Goal: Task Accomplishment & Management: Manage account settings

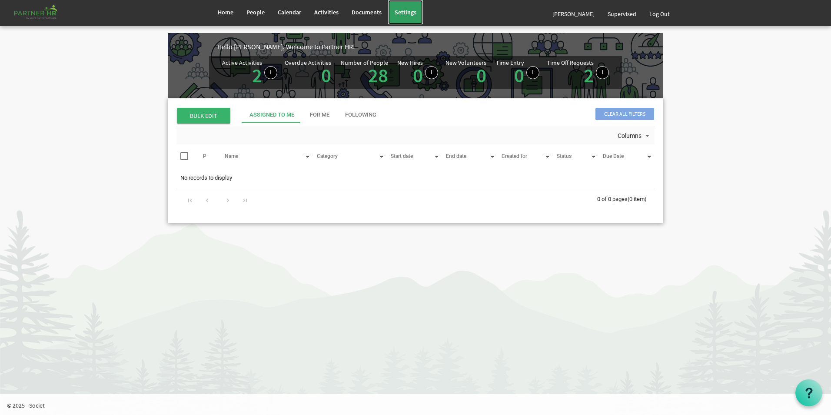
click at [404, 10] on span "Settings" at bounding box center [406, 12] width 22 height 8
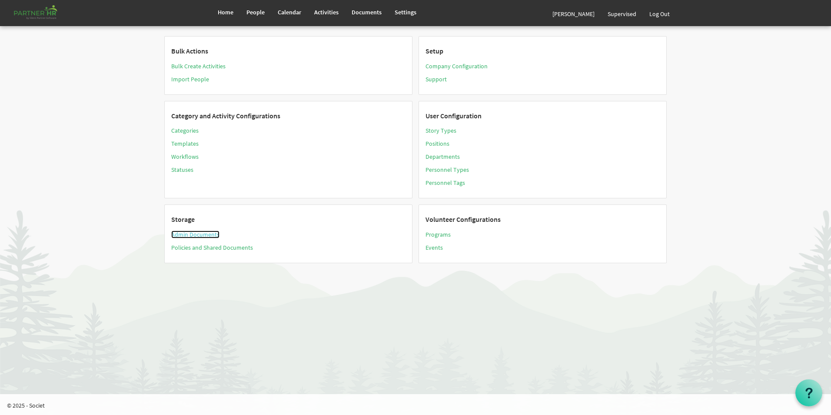
click at [195, 234] on link "Admin Documents" at bounding box center [195, 234] width 48 height 8
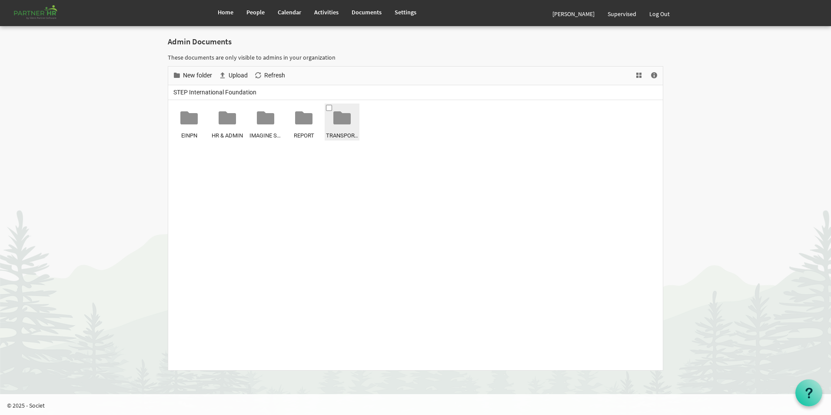
click at [349, 126] on div "TRANSPORT & VEHICLE" at bounding box center [342, 122] width 32 height 35
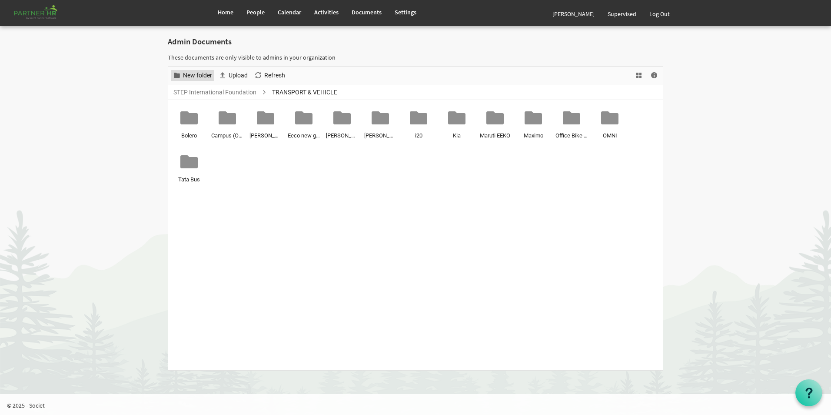
click at [201, 77] on span "New folder" at bounding box center [197, 75] width 31 height 11
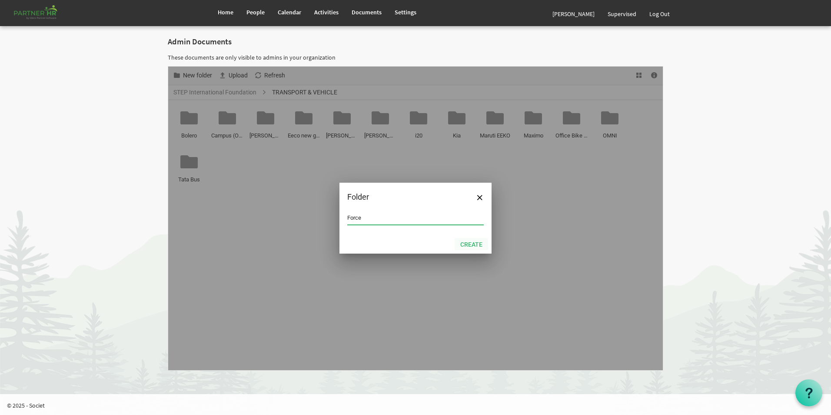
type input "Force"
click at [478, 244] on button "Create" at bounding box center [471, 244] width 33 height 12
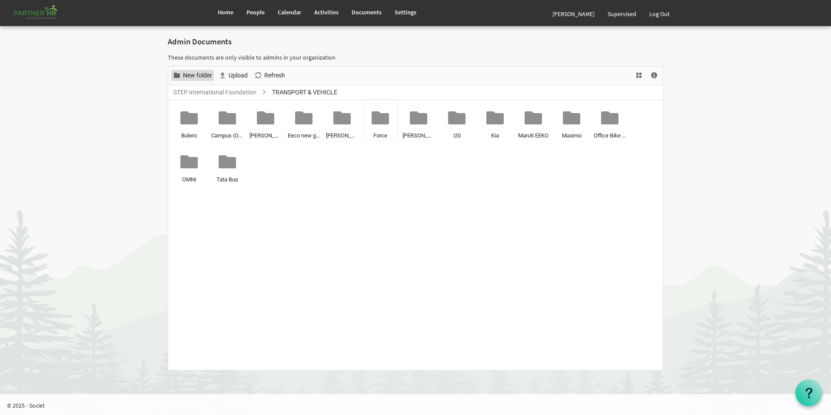
click at [201, 78] on span "New folder" at bounding box center [197, 75] width 31 height 11
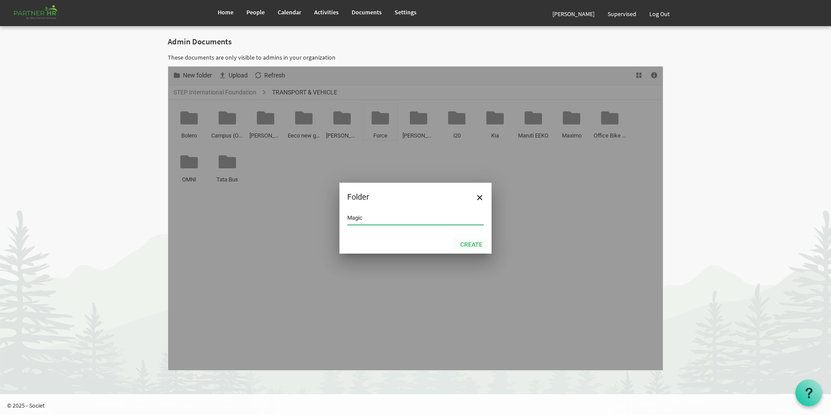
type input "Magic"
click at [472, 242] on button "Create" at bounding box center [471, 244] width 33 height 12
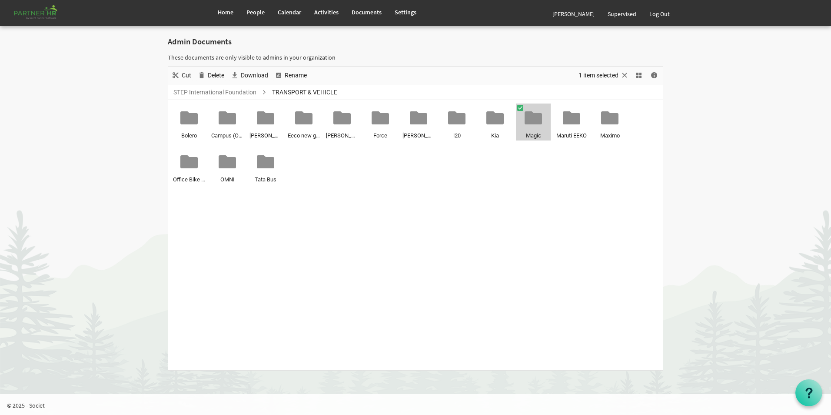
click at [532, 136] on span "Magic" at bounding box center [533, 135] width 32 height 9
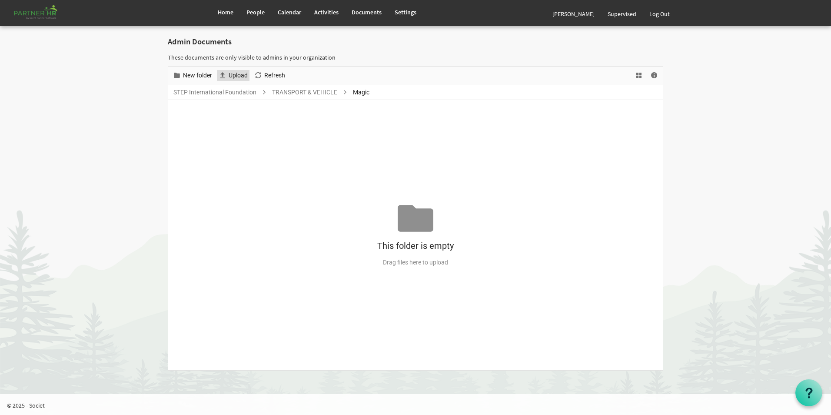
click at [243, 75] on span "Upload" at bounding box center [238, 75] width 21 height 11
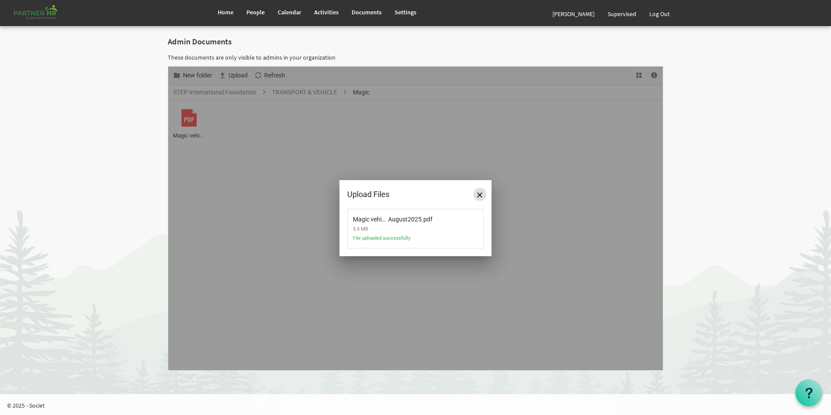
drag, startPoint x: 480, startPoint y: 195, endPoint x: 402, endPoint y: 159, distance: 86.0
click at [480, 196] on span "Close" at bounding box center [479, 194] width 5 height 5
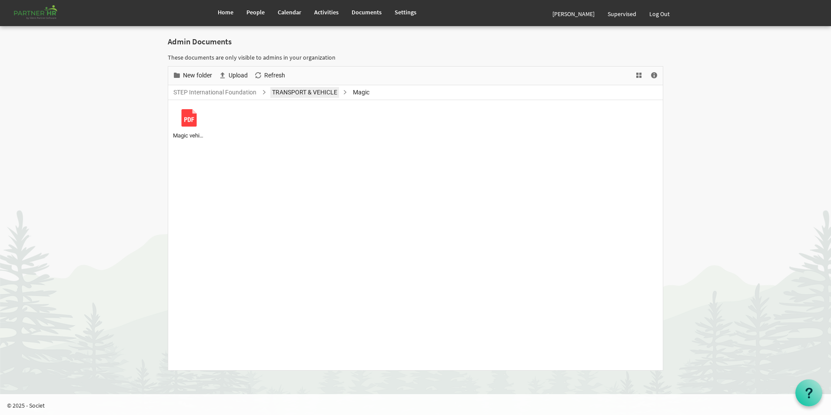
click at [295, 93] on link "TRANSPORT & VEHICLE" at bounding box center [304, 92] width 69 height 11
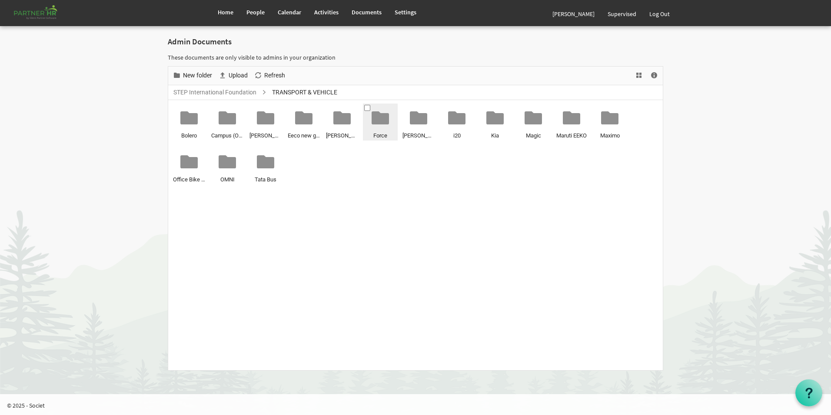
click at [381, 132] on span "Force" at bounding box center [380, 135] width 32 height 9
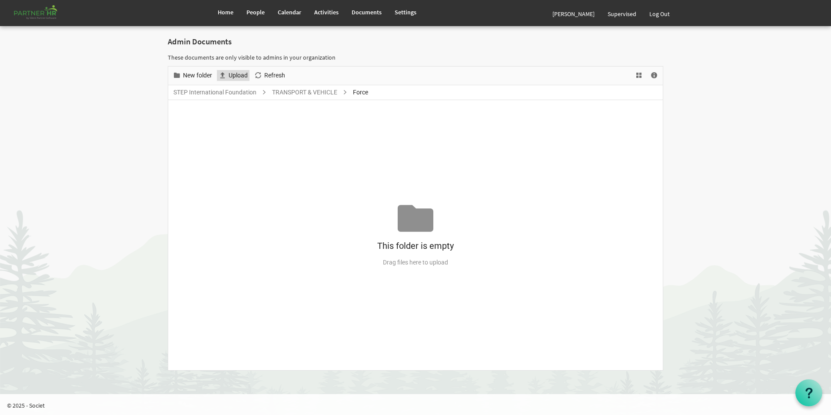
click at [235, 75] on span "Upload" at bounding box center [238, 75] width 21 height 11
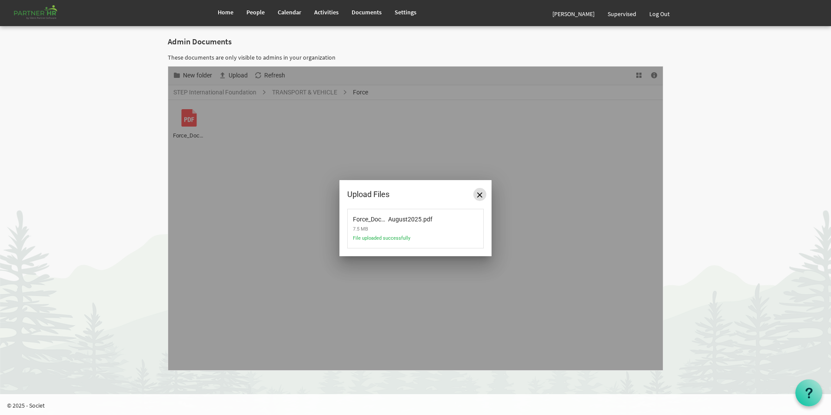
click at [480, 196] on span "Close" at bounding box center [479, 194] width 5 height 5
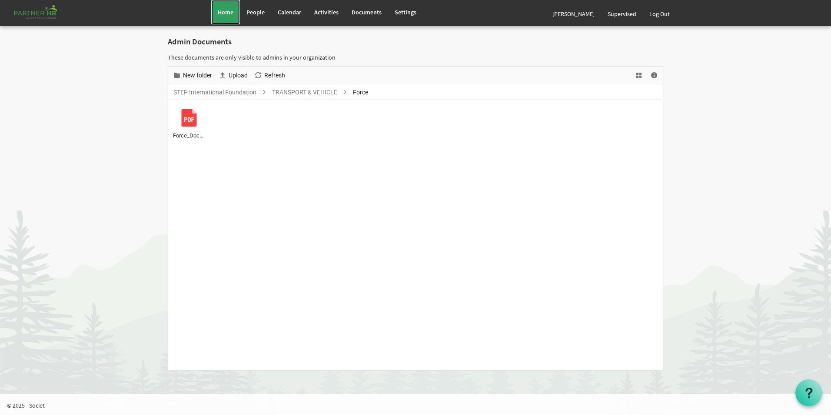
click at [230, 12] on span "Home" at bounding box center [226, 12] width 16 height 8
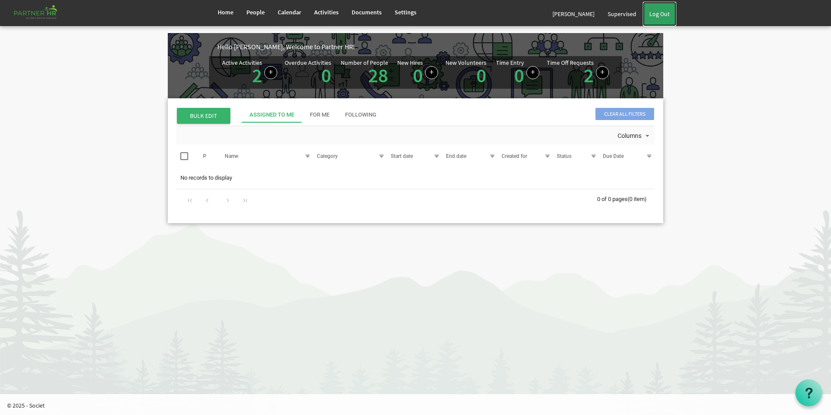
click at [659, 13] on link "Log Out" at bounding box center [659, 14] width 33 height 24
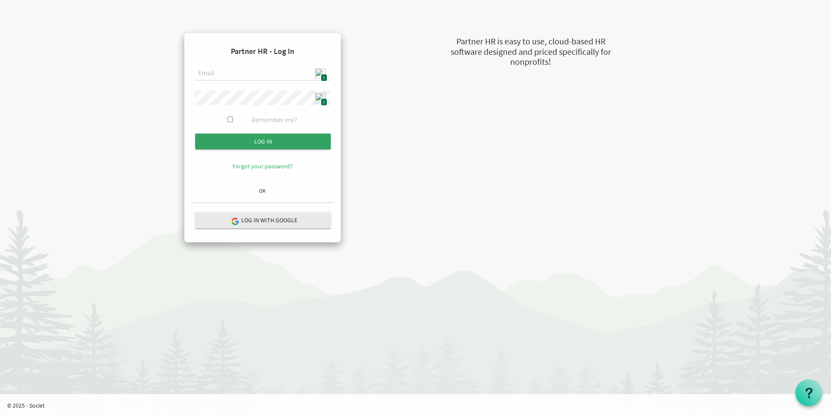
type input "admin@stepind.org"
click at [275, 137] on input "Log in" at bounding box center [263, 141] width 136 height 16
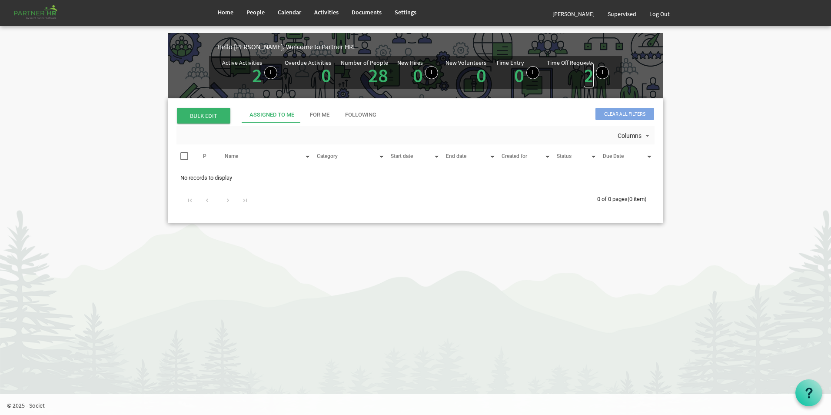
click at [588, 75] on link "2" at bounding box center [589, 75] width 10 height 24
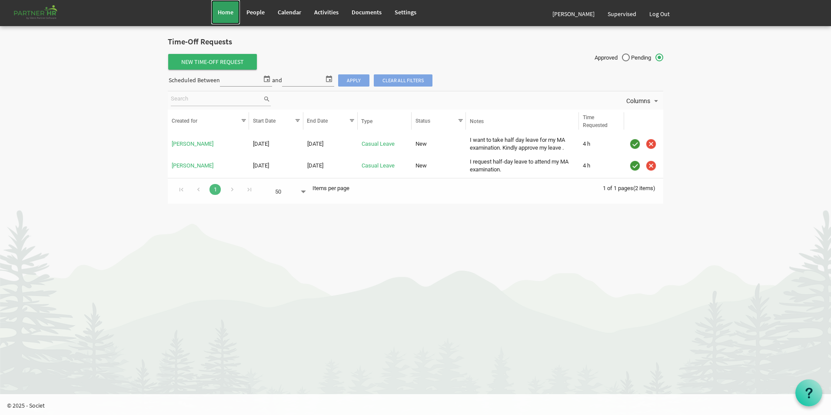
click at [226, 16] on link "Home" at bounding box center [225, 12] width 29 height 24
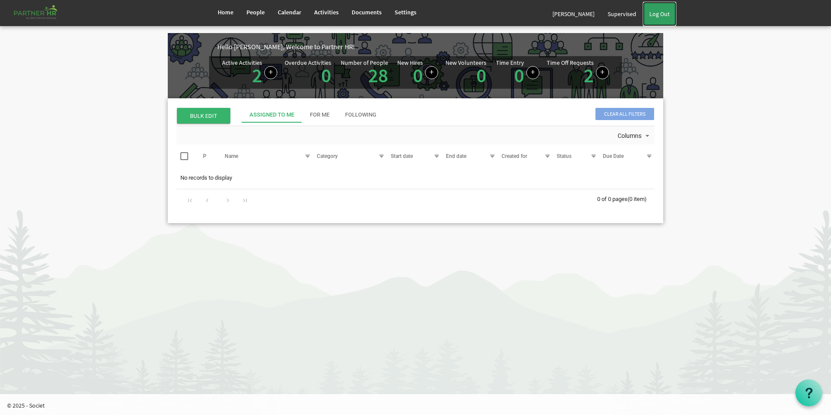
click at [668, 10] on link "Log Out" at bounding box center [659, 14] width 33 height 24
drag, startPoint x: 0, startPoint y: 0, endPoint x: 589, endPoint y: 81, distance: 594.2
click at [589, 81] on link "2" at bounding box center [589, 75] width 10 height 24
